Goal: Information Seeking & Learning: Learn about a topic

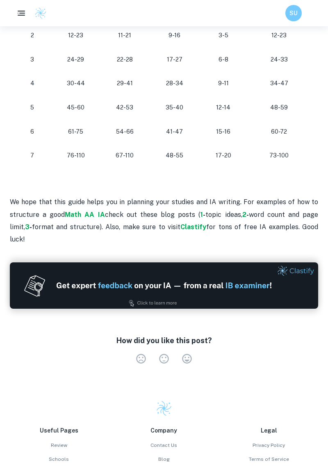
scroll to position [893, 0]
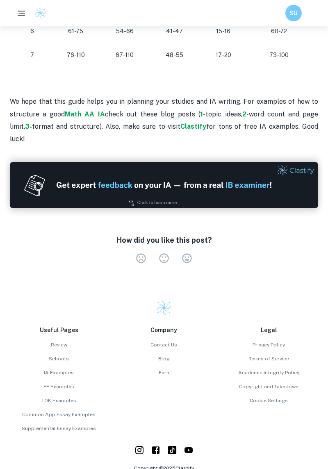
click at [289, 15] on h6 "SU" at bounding box center [293, 13] width 9 height 9
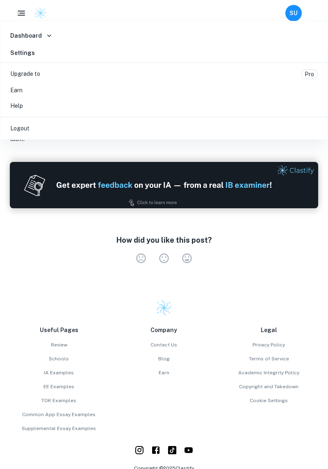
click at [292, 11] on div at bounding box center [164, 234] width 328 height 469
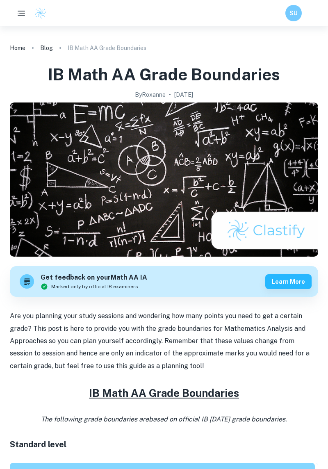
scroll to position [0, 0]
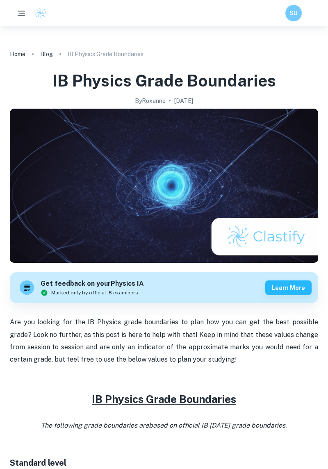
click at [47, 53] on link "Blog" at bounding box center [46, 53] width 13 height 11
